Goal: Information Seeking & Learning: Learn about a topic

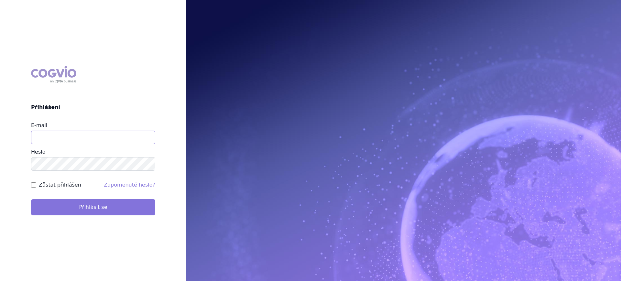
type input "lucie.sichtova@medochemie.com"
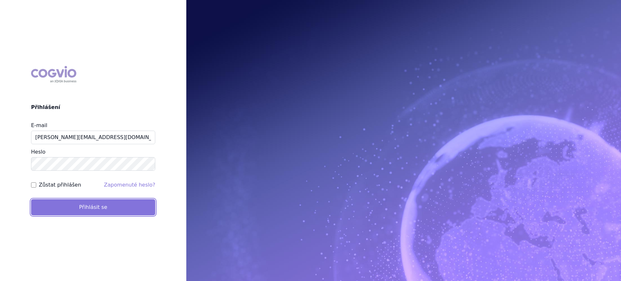
click at [80, 214] on button "Přihlásit se" at bounding box center [93, 207] width 124 height 16
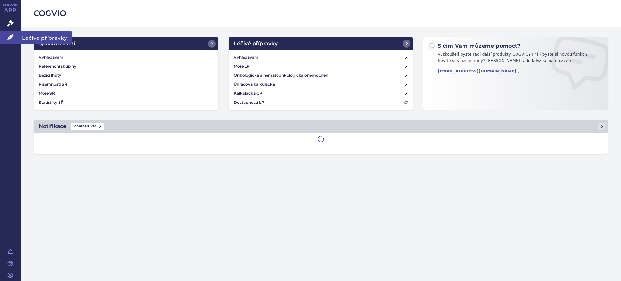
click at [10, 39] on icon at bounding box center [10, 37] width 6 height 6
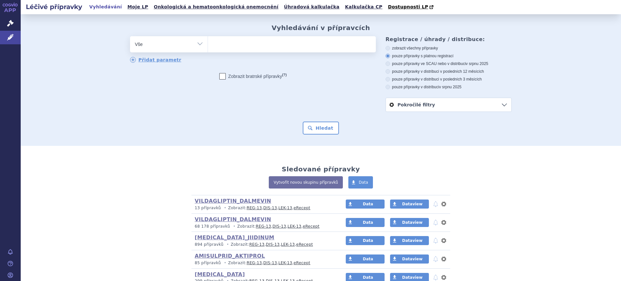
click at [186, 41] on select "Vše Přípravek/SUKL kód MAH VPOIS ATC/Aktivní látka Léková forma Síla" at bounding box center [169, 43] width 78 height 15
select select "filter-atc-group"
click at [130, 37] on select "Vše Přípravek/SUKL kód MAH VPOIS ATC/Aktivní látka Léková forma Síla" at bounding box center [169, 43] width 78 height 15
click at [247, 50] on ul at bounding box center [292, 43] width 168 height 14
click at [208, 50] on select at bounding box center [208, 44] width 0 height 16
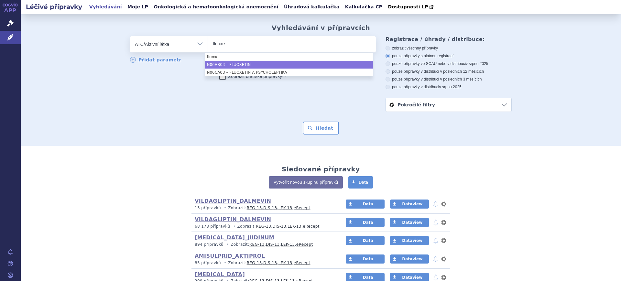
type input "fluoxe"
select select "N06AB03"
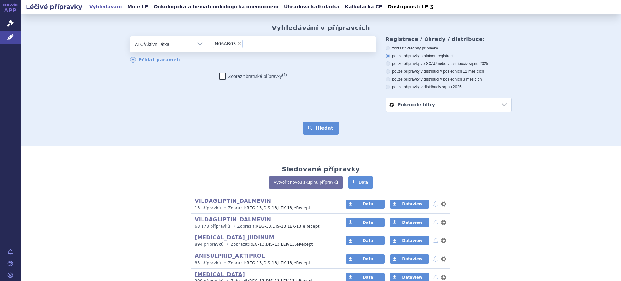
click at [317, 129] on button "Hledat" at bounding box center [321, 128] width 37 height 13
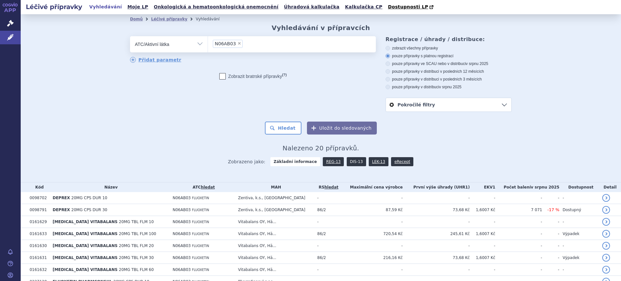
click at [347, 165] on link "DIS-13" at bounding box center [356, 161] width 19 height 9
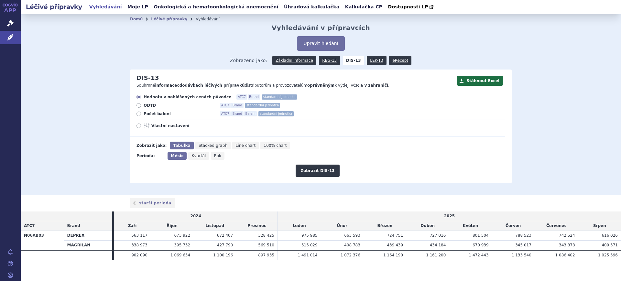
click at [214, 156] on span "Rok" at bounding box center [217, 156] width 7 height 5
click at [213, 156] on input "Rok" at bounding box center [213, 154] width 4 height 4
radio input "true"
click at [320, 174] on button "Zobrazit DIS-13" at bounding box center [318, 171] width 44 height 12
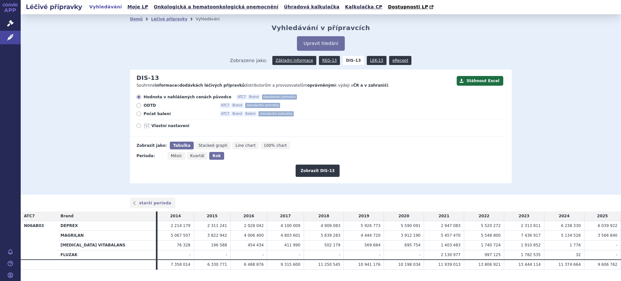
scroll to position [15, 0]
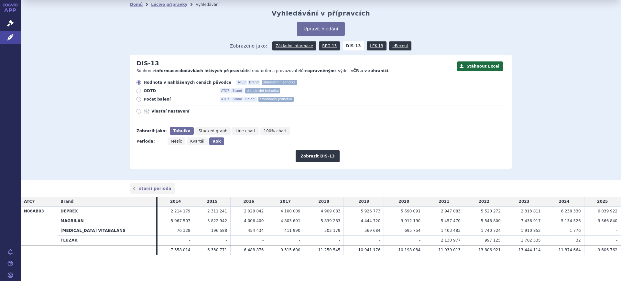
click at [147, 112] on icon at bounding box center [148, 111] width 8 height 5
click at [141, 112] on input "Vlastní nastavení" at bounding box center [139, 112] width 4 height 4
radio input "true"
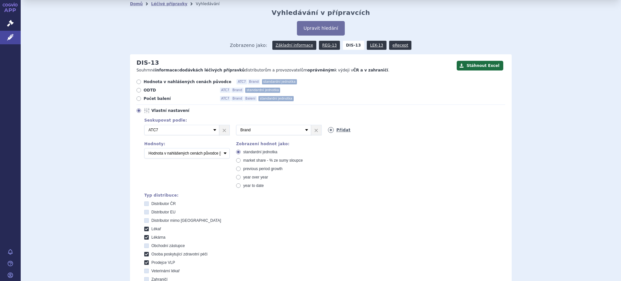
click at [329, 133] on div "2 Vyberte groupování ATC3 ATC5 ATC7 Brand Balení SÚKL kód MAH VPOIS Referenční …" at bounding box center [322, 130] width 368 height 10
click at [328, 131] on icon at bounding box center [331, 130] width 6 height 6
click at [335, 129] on select "Vyberte groupování ATC3 ATC5 ATC7 Brand Balení SÚKL kód MAH VPOIS Referenční sk…" at bounding box center [365, 130] width 75 height 10
select select "mah"
click at [328, 125] on select "Vyberte groupování ATC3 ATC5 ATC7 Brand Balení SÚKL kód MAH VPOIS Referenční sk…" at bounding box center [365, 130] width 75 height 10
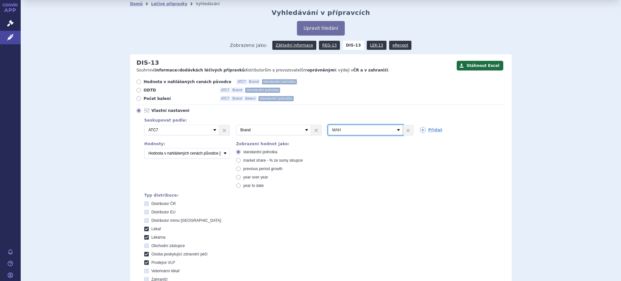
scroll to position [177, 0]
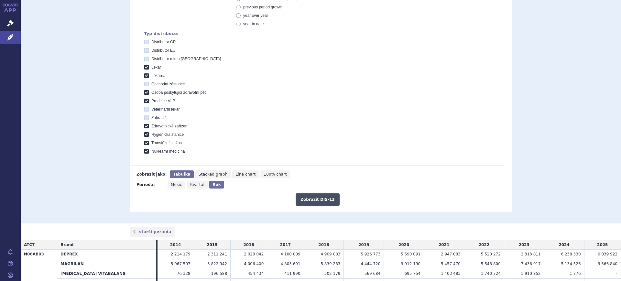
click at [317, 199] on button "Zobrazit DIS-13" at bounding box center [318, 200] width 44 height 12
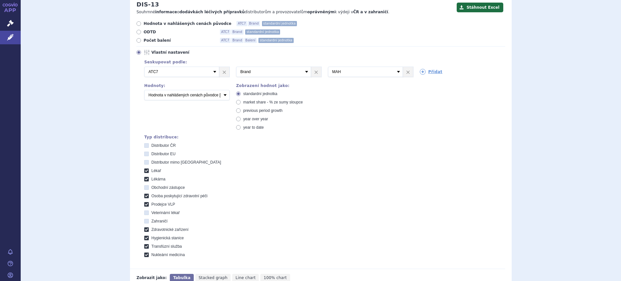
scroll to position [180, 0]
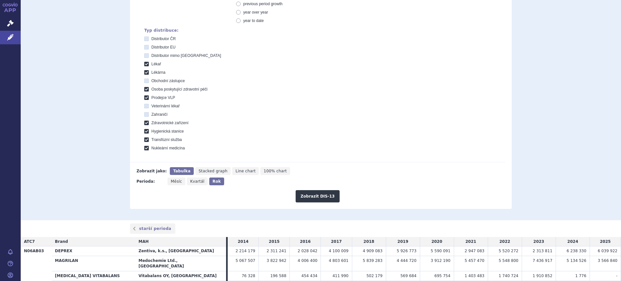
click at [530, 135] on div "Domů Léčivé přípravky Vyhledávání Vyhledávání v přípravcích Upravit hledání ods…" at bounding box center [321, 27] width 601 height 386
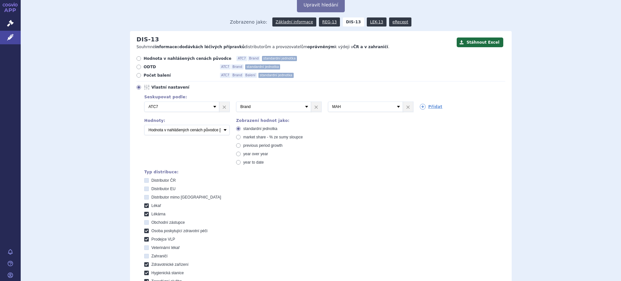
scroll to position [0, 0]
